Goal: Contribute content

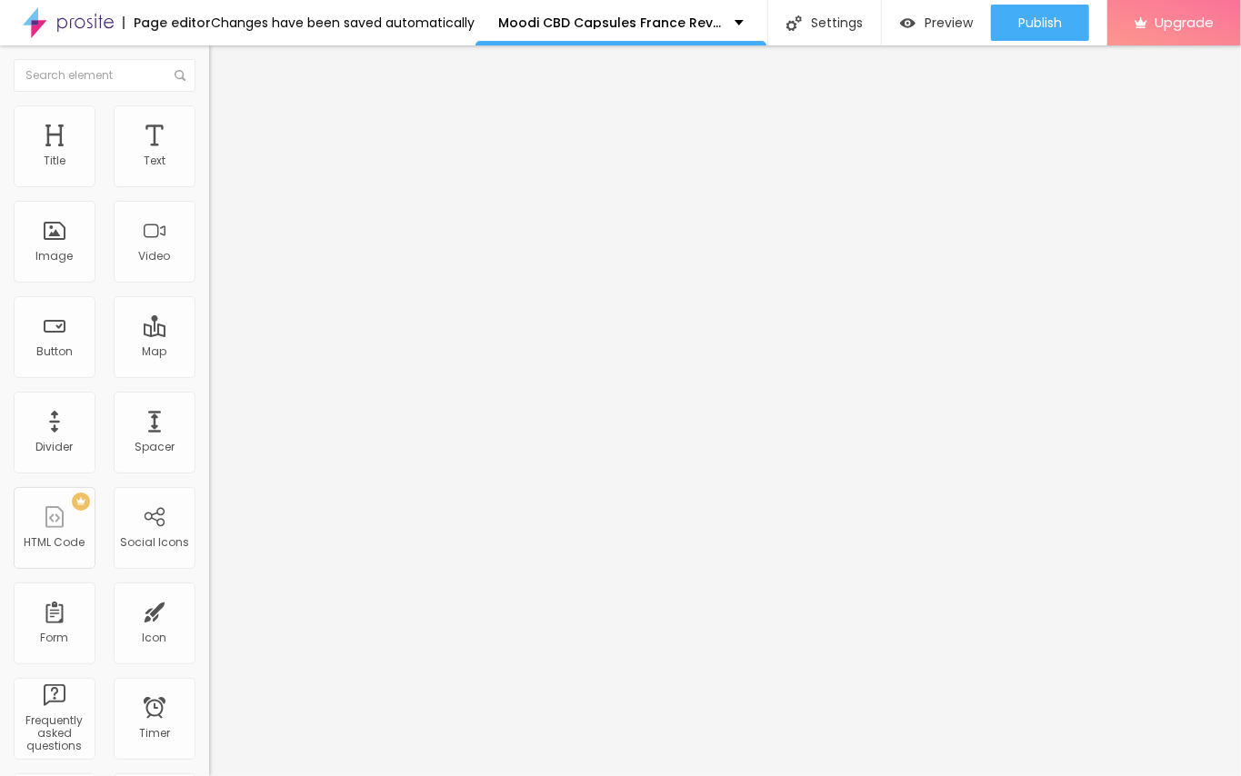
click at [209, 156] on span "Add image" at bounding box center [246, 148] width 75 height 15
click at [223, 63] on div "Edit Image" at bounding box center [270, 66] width 95 height 15
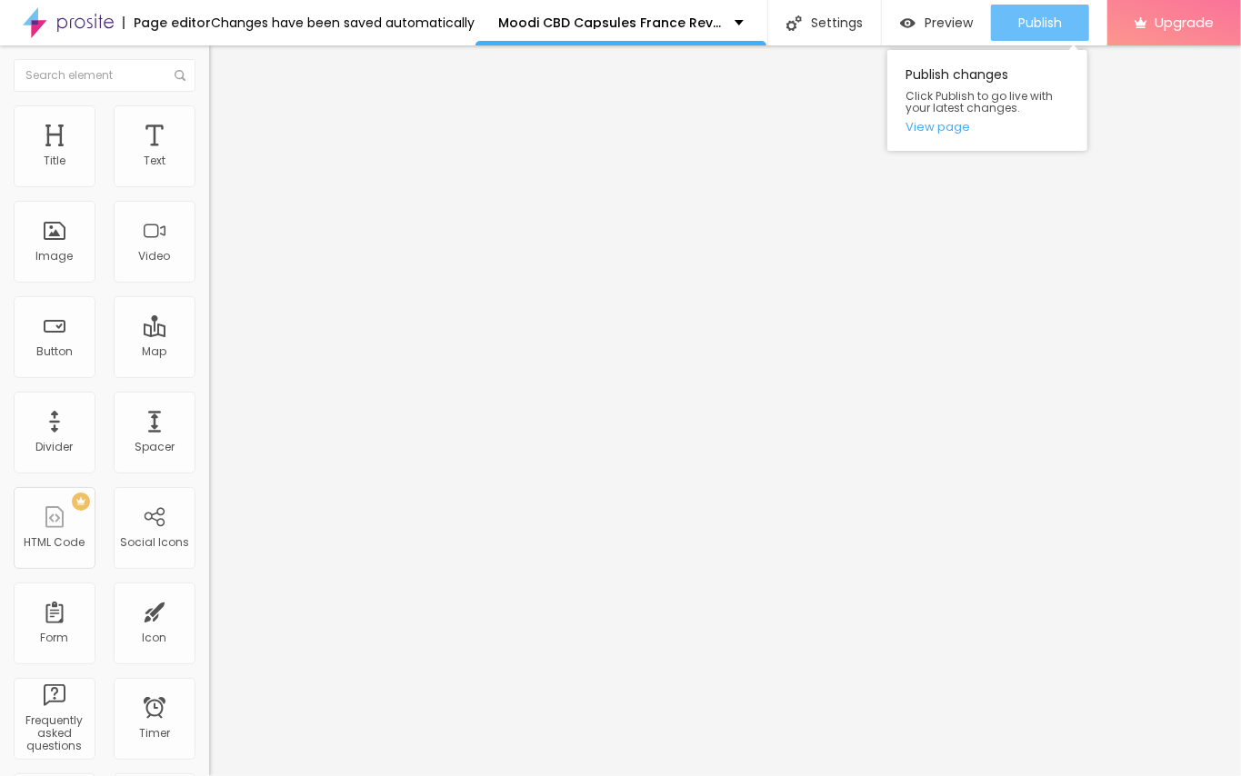
click at [1040, 24] on span "Publish" at bounding box center [1040, 22] width 44 height 15
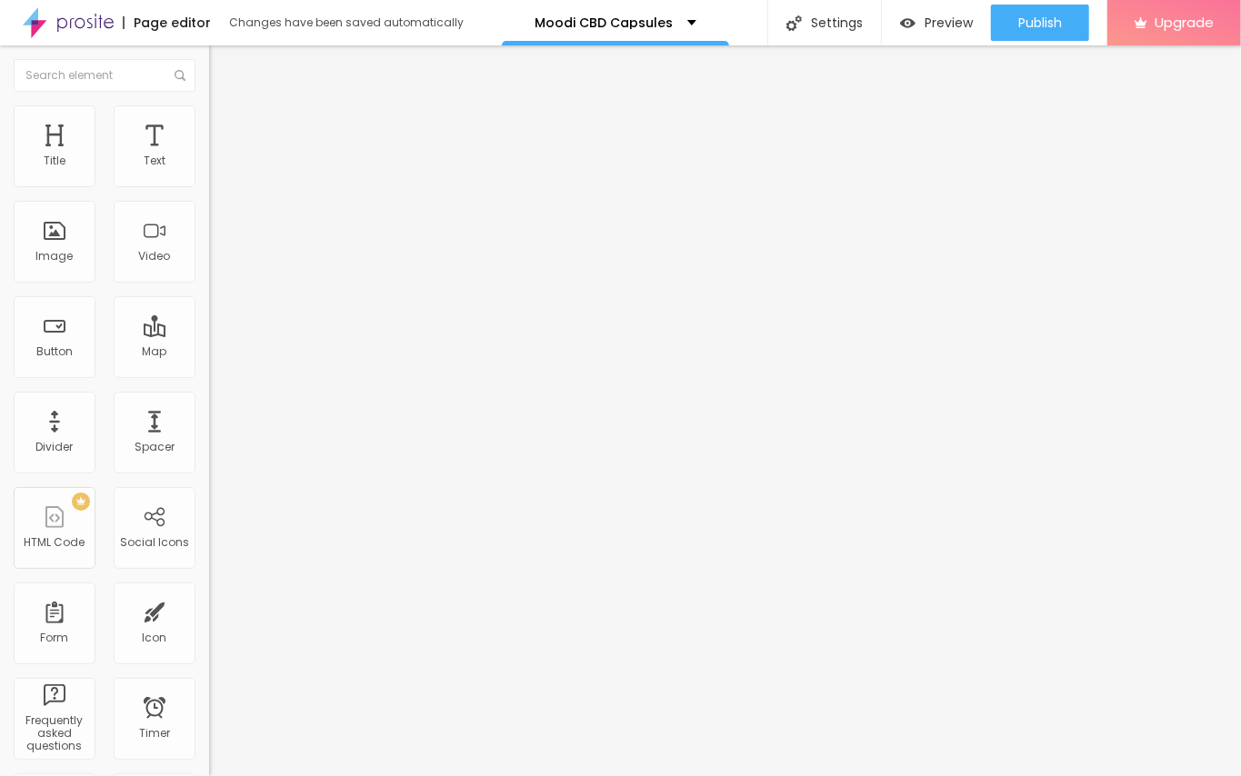
click at [223, 67] on div "Edit Text" at bounding box center [264, 66] width 83 height 15
click at [209, 156] on span "Add image" at bounding box center [246, 148] width 75 height 15
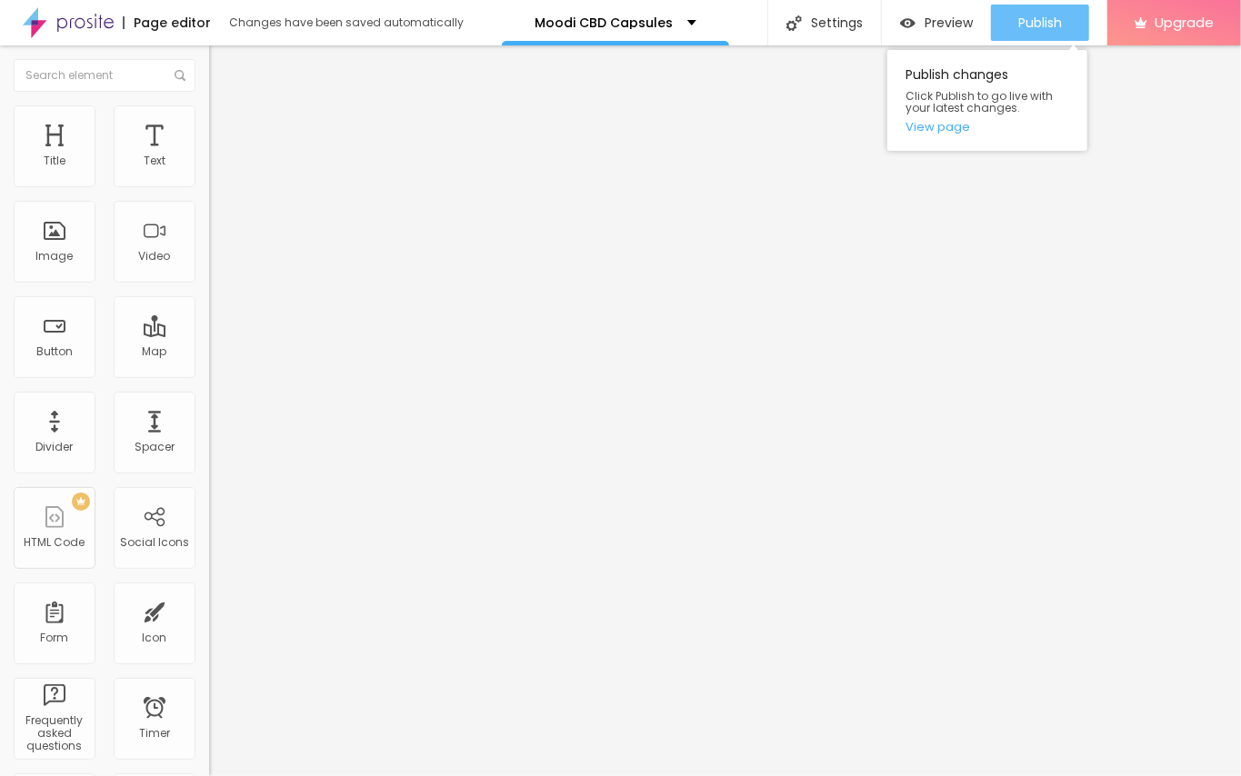
click at [1049, 23] on span "Publish" at bounding box center [1040, 22] width 44 height 15
